Goal: Information Seeking & Learning: Find specific fact

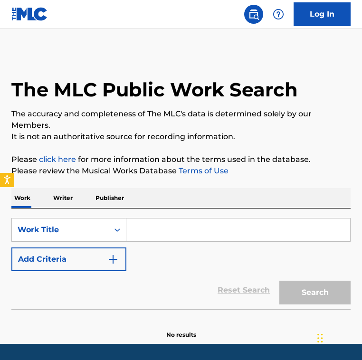
click at [145, 229] on input "Search Form" at bounding box center [238, 229] width 224 height 23
paste input "I'm Just a Vagabond Lover"
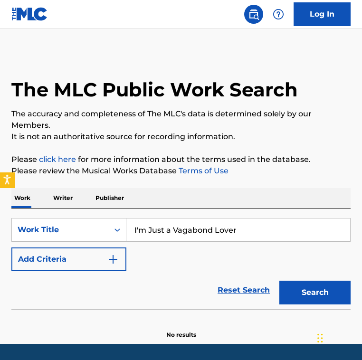
type input "I'm Just a Vagabond Lover"
click at [107, 257] on img "Search Form" at bounding box center [112, 259] width 11 height 11
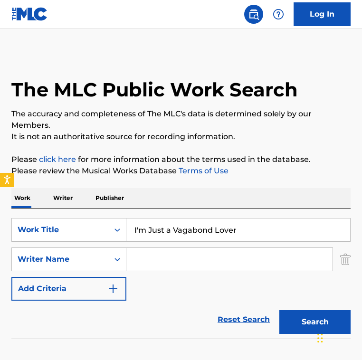
click at [174, 257] on input "Search Form" at bounding box center [229, 259] width 206 height 23
paste input "[PERSON_NAME] ZimmermanRudy [PERSON_NAME]"
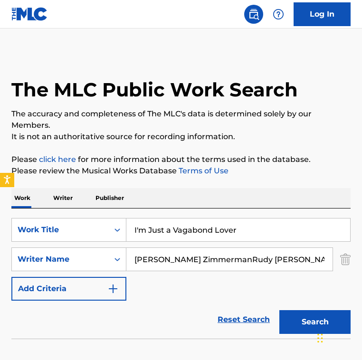
drag, startPoint x: 204, startPoint y: 258, endPoint x: 264, endPoint y: 270, distance: 61.6
click at [264, 270] on input "[PERSON_NAME] ZimmermanRudy [PERSON_NAME]" at bounding box center [229, 259] width 206 height 23
type input "[PERSON_NAME]"
click at [279, 310] on button "Search" at bounding box center [314, 322] width 71 height 24
click at [143, 303] on div "Reset Search Search" at bounding box center [180, 320] width 339 height 38
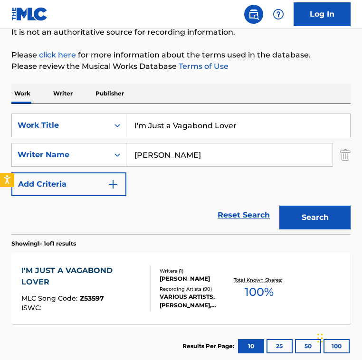
scroll to position [145, 0]
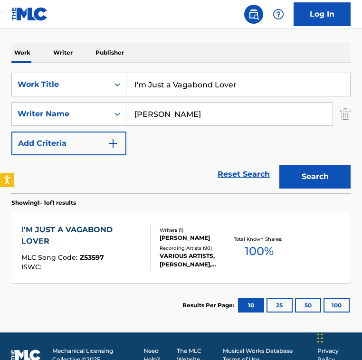
click at [145, 273] on div "I'M JUST A VAGABOND LOVER MLC Song Code : Z53597 ISWC : Writers ( 1 ) [PERSON_N…" at bounding box center [180, 247] width 339 height 71
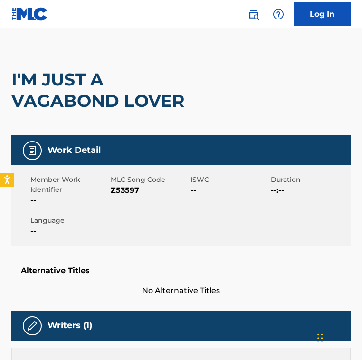
scroll to position [75, 0]
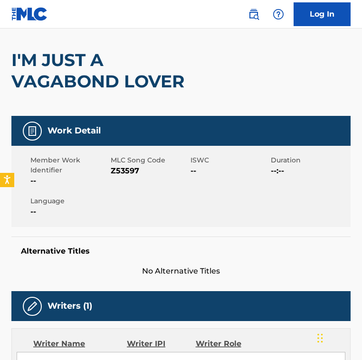
click at [124, 175] on span "Z53597" at bounding box center [150, 170] width 78 height 11
copy span "Z53597"
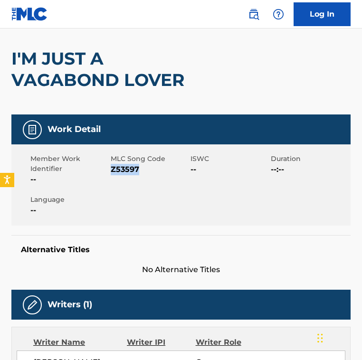
scroll to position [0, 0]
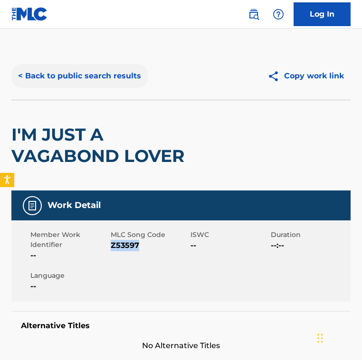
click at [85, 75] on button "< Back to public search results" at bounding box center [79, 76] width 136 height 24
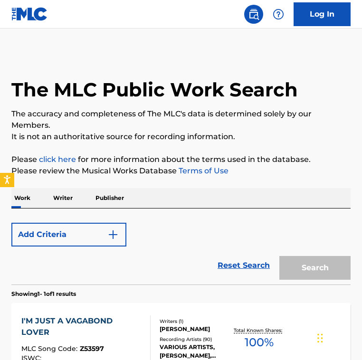
scroll to position [108, 0]
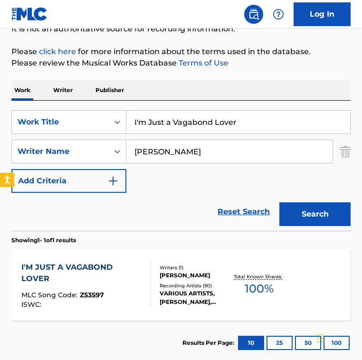
drag, startPoint x: 208, startPoint y: 154, endPoint x: 29, endPoint y: 136, distance: 180.4
click at [29, 136] on div "SearchWithCriteria15ee0115-49ba-40f1-b139-713bc8516fd2 Work Title I'm Just a Va…" at bounding box center [180, 151] width 339 height 83
paste input "[PERSON_NAME]"
type input "[PERSON_NAME]"
drag, startPoint x: 148, startPoint y: 121, endPoint x: 275, endPoint y: 137, distance: 128.3
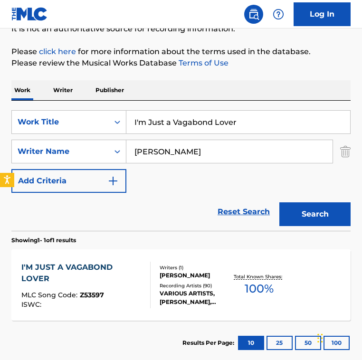
click at [275, 137] on div "SearchWithCriteria15ee0115-49ba-40f1-b139-713bc8516fd2 Work Title I'm Just a Va…" at bounding box center [180, 151] width 339 height 83
click at [279, 202] on button "Search" at bounding box center [314, 214] width 71 height 24
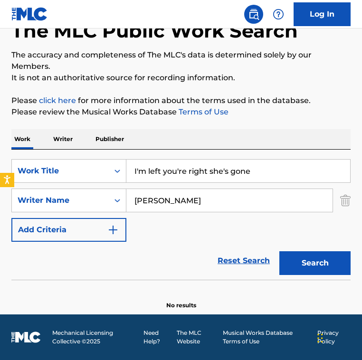
scroll to position [59, 0]
click at [260, 176] on input "I'm left you're right she's gone" at bounding box center [238, 171] width 224 height 23
paste input "Left, You're Right, She's G"
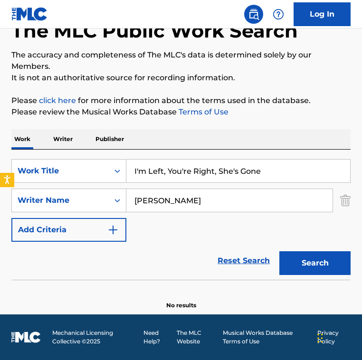
click at [229, 199] on input "[PERSON_NAME]" at bounding box center [229, 200] width 206 height 23
click at [279, 251] on button "Search" at bounding box center [314, 263] width 71 height 24
drag, startPoint x: 90, startPoint y: 160, endPoint x: -69, endPoint y: 113, distance: 166.1
click at [0, 113] on html "Accessibility Screen-Reader Guide, Feedback, and Issue Reporting | New window 0…" at bounding box center [181, 121] width 362 height 360
paste input "[PERSON_NAME]: Clarinet Quintet in B Minor, Op. 115: IV. Con moto"
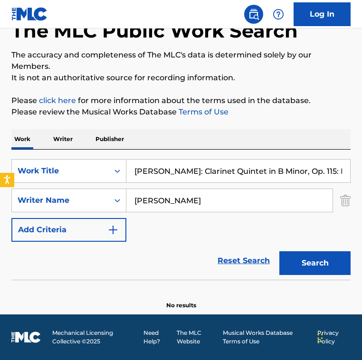
scroll to position [0, 11]
type input "[PERSON_NAME]: Clarinet Quintet in B Minor, Op. 115: IV. Con moto"
click at [237, 191] on input "[PERSON_NAME]" at bounding box center [229, 200] width 206 height 23
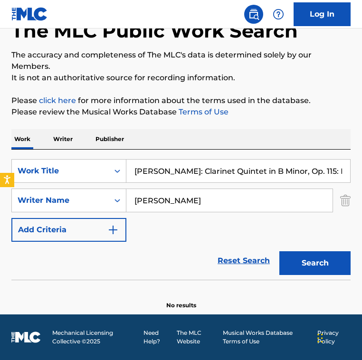
click at [237, 191] on input "[PERSON_NAME]" at bounding box center [229, 200] width 206 height 23
paste input "[PERSON_NAME]"
type input "[PERSON_NAME]"
click at [237, 168] on input "[PERSON_NAME]: Clarinet Quintet in B Minor, Op. 115: IV. Con moto" at bounding box center [238, 171] width 224 height 23
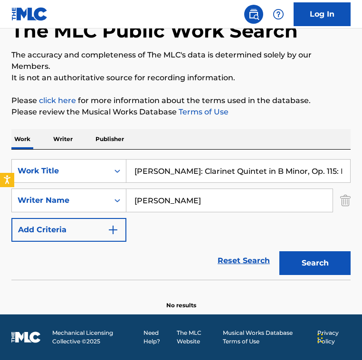
click at [279, 251] on button "Search" at bounding box center [314, 263] width 71 height 24
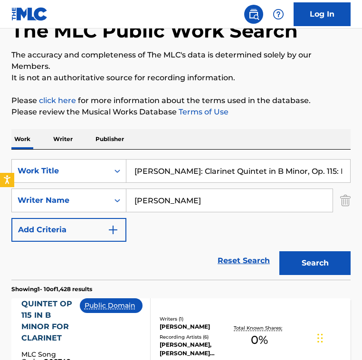
click at [176, 232] on div "SearchWithCriteria15ee0115-49ba-40f1-b139-713bc8516fd2 Work Title [PERSON_NAME]…" at bounding box center [180, 200] width 339 height 83
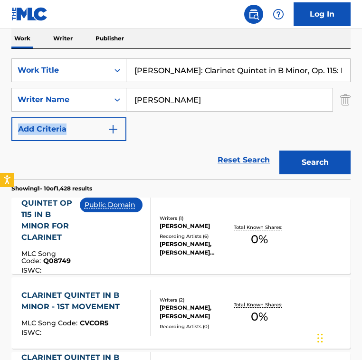
scroll to position [161, 0]
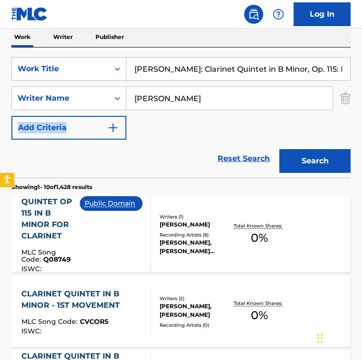
click at [141, 226] on div "Public Domain" at bounding box center [115, 234] width 70 height 76
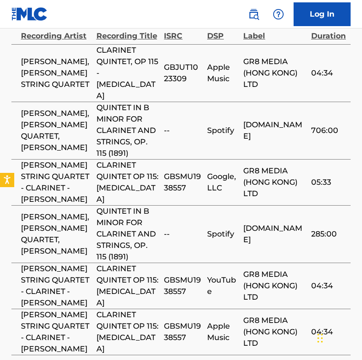
scroll to position [594, 0]
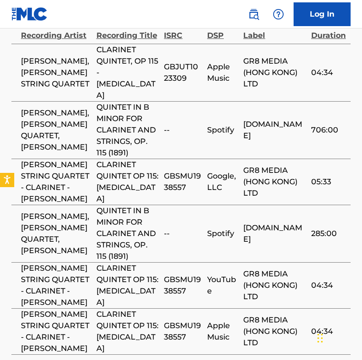
click at [159, 271] on td "CLARINET QUINTET OP 115: [MEDICAL_DATA]" at bounding box center [130, 285] width 68 height 46
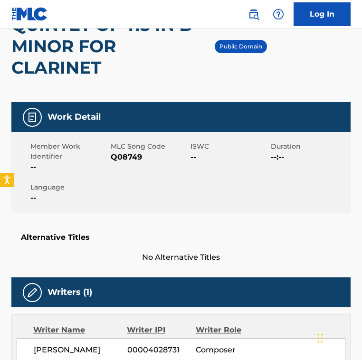
scroll to position [0, 0]
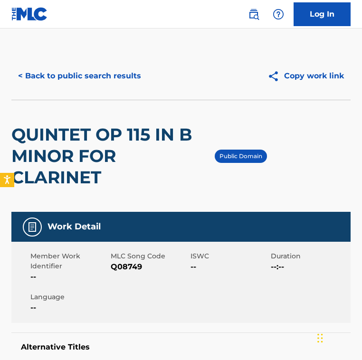
click at [132, 264] on span "Q08749" at bounding box center [150, 266] width 78 height 11
copy span "Q08749"
click at [76, 78] on button "< Back to public search results" at bounding box center [79, 76] width 136 height 24
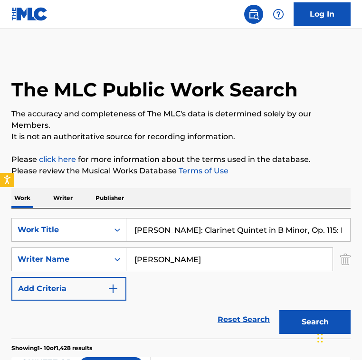
scroll to position [161, 0]
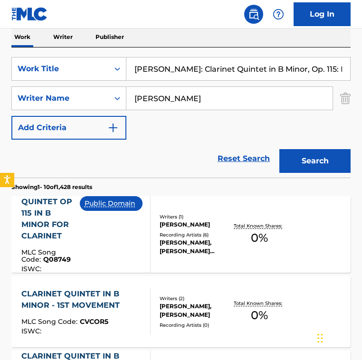
click at [204, 63] on input "[PERSON_NAME]: Clarinet Quintet in B Minor, Op. 115: IV. Con moto" at bounding box center [238, 68] width 224 height 23
paste input "[PERSON_NAME]: Divertimento in B-Flat Major, Hob. II:B7: IV. Finale. Allegr"
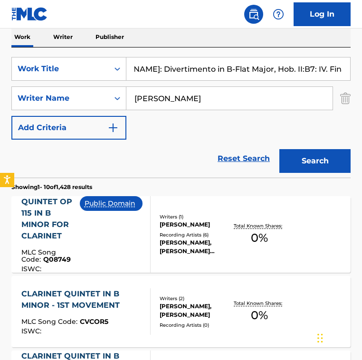
type input "[PERSON_NAME]: Divertimento in B-Flat Major, Hob. II:B7: IV. Finale. Allegro"
drag, startPoint x: 218, startPoint y: 98, endPoint x: 101, endPoint y: 98, distance: 117.3
click at [101, 98] on div "SearchWithCriteria934b60dc-4597-4c8a-83a3-0dae5a39eec3 Writer Name [PERSON_NAME]" at bounding box center [180, 98] width 339 height 24
paste input "[PERSON_NAME]"
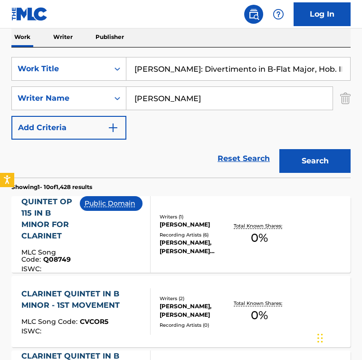
type input "[PERSON_NAME]"
click at [279, 149] on button "Search" at bounding box center [314, 161] width 71 height 24
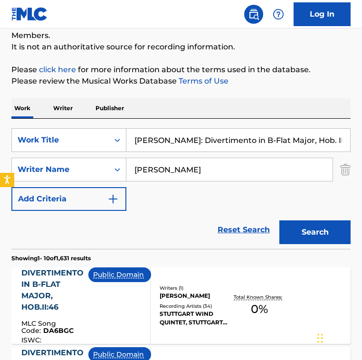
click at [164, 192] on div "SearchWithCriteria15ee0115-49ba-40f1-b139-713bc8516fd2 Work Title [PERSON_NAME]…" at bounding box center [180, 169] width 339 height 83
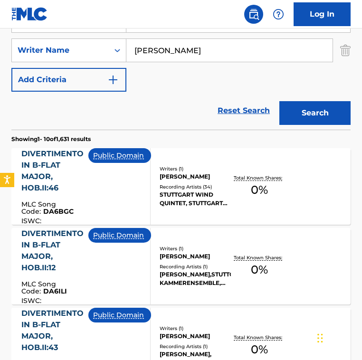
scroll to position [212, 0]
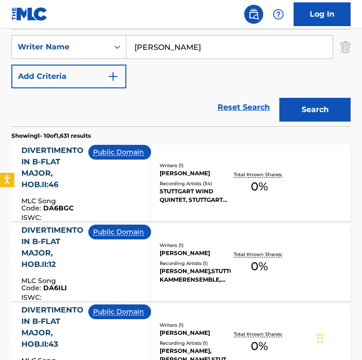
click at [167, 119] on div "Reset Search Search" at bounding box center [180, 107] width 339 height 38
click at [160, 96] on div "Reset Search Search" at bounding box center [180, 107] width 339 height 38
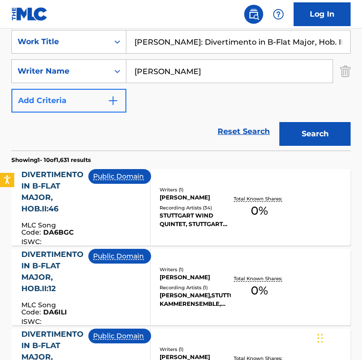
scroll to position [176, 0]
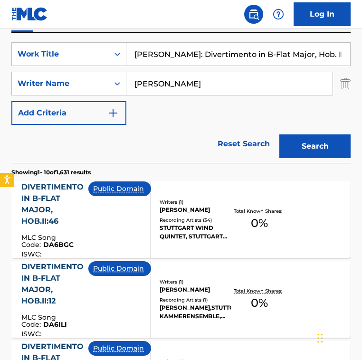
click at [223, 46] on input "[PERSON_NAME]: Divertimento in B-Flat Major, Hob. II:B7: IV. Finale. Allegro" at bounding box center [238, 54] width 224 height 23
paste input "Las Niñas Quieren..."
type input "Las Niñas Quieren..."
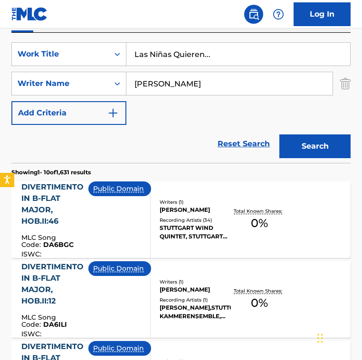
click at [201, 83] on input "[PERSON_NAME]" at bounding box center [229, 83] width 206 height 23
paste input "[PERSON_NAME]"
type input "[PERSON_NAME]"
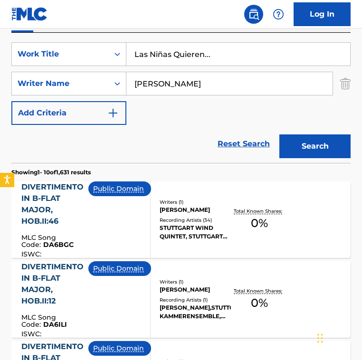
click at [279, 134] on button "Search" at bounding box center [314, 146] width 71 height 24
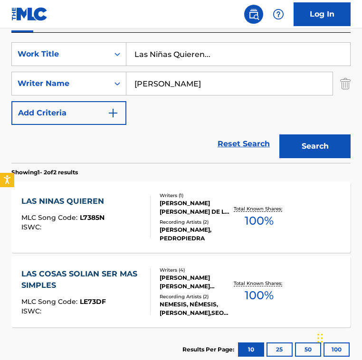
click at [156, 161] on div "Reset Search Search" at bounding box center [180, 144] width 339 height 38
click at [149, 211] on div at bounding box center [146, 217] width 8 height 43
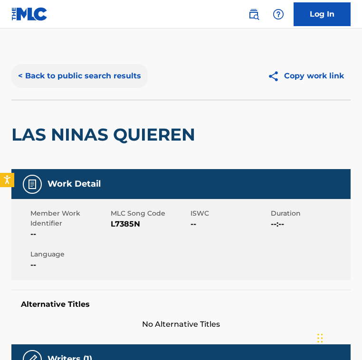
click at [46, 78] on button "< Back to public search results" at bounding box center [79, 76] width 136 height 24
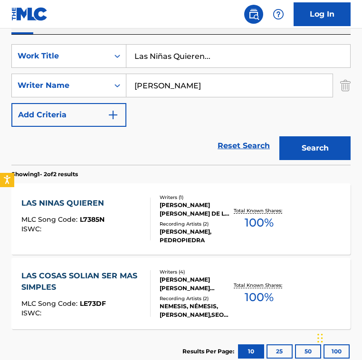
click at [84, 207] on div "LAS NINAS QUIEREN" at bounding box center [64, 203] width 87 height 11
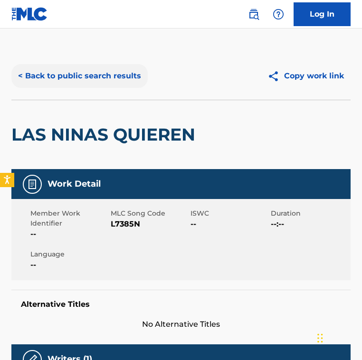
click at [81, 76] on button "< Back to public search results" at bounding box center [79, 76] width 136 height 24
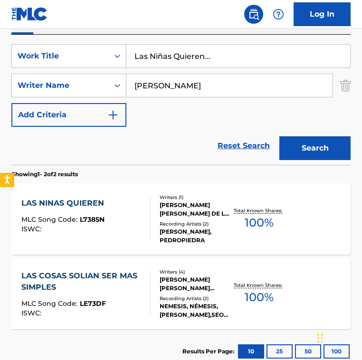
click at [155, 144] on div "Reset Search Search" at bounding box center [180, 146] width 339 height 38
click at [124, 214] on div "LAS [PERSON_NAME] QUIEREN MLC Song Code : L7385N ISWC :" at bounding box center [85, 219] width 129 height 43
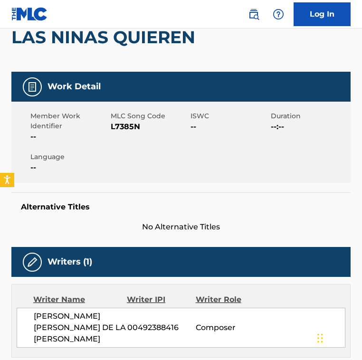
scroll to position [96, 0]
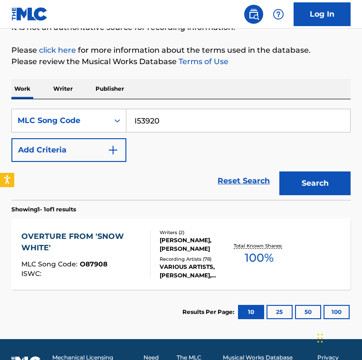
type input "I53920"
click at [279, 171] on button "Search" at bounding box center [314, 183] width 71 height 24
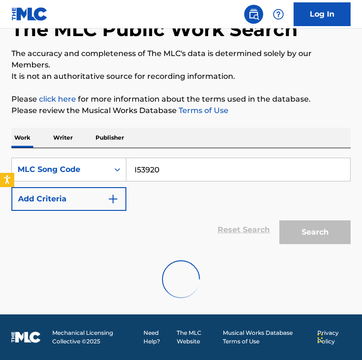
scroll to position [109, 0]
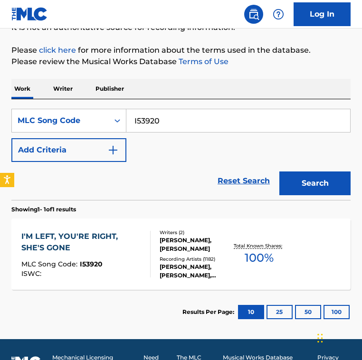
click at [140, 180] on div "Reset Search Search" at bounding box center [180, 181] width 339 height 38
click at [147, 253] on div at bounding box center [146, 254] width 8 height 47
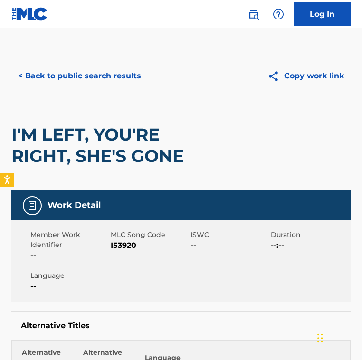
click at [123, 252] on div "MLC Song Code I53920" at bounding box center [151, 245] width 80 height 31
click at [123, 246] on span "I53920" at bounding box center [150, 245] width 78 height 11
copy span "I53920"
click at [112, 86] on button "< Back to public search results" at bounding box center [79, 76] width 136 height 24
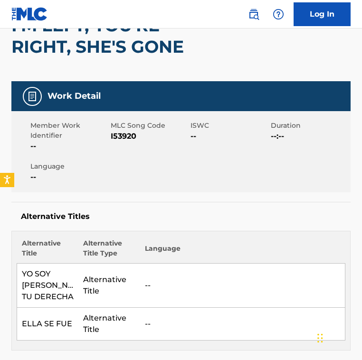
scroll to position [105, 0]
